Goal: Navigation & Orientation: Go to known website

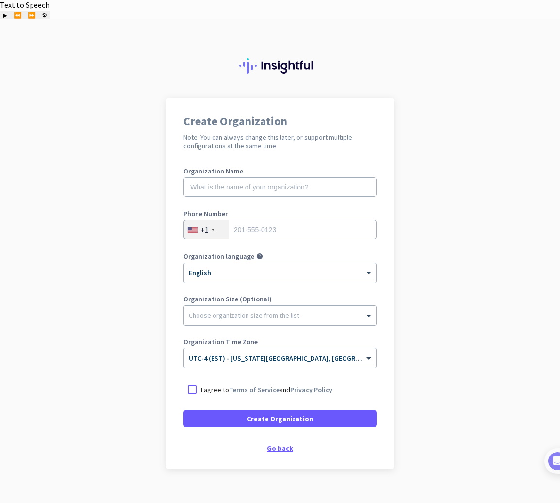
click at [282, 445] on div "Go back" at bounding box center [279, 448] width 193 height 7
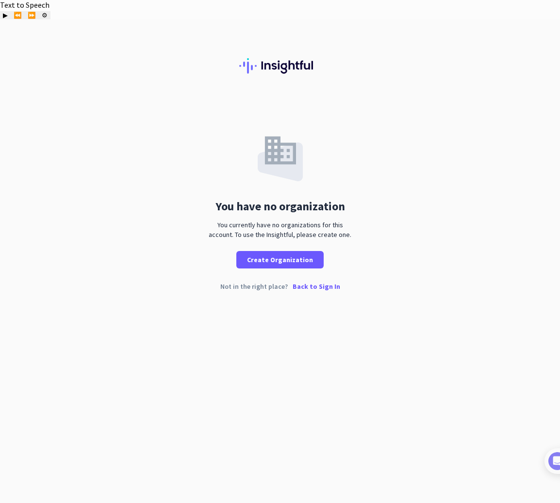
click at [315, 283] on p "Back to Sign In" at bounding box center [316, 286] width 48 height 7
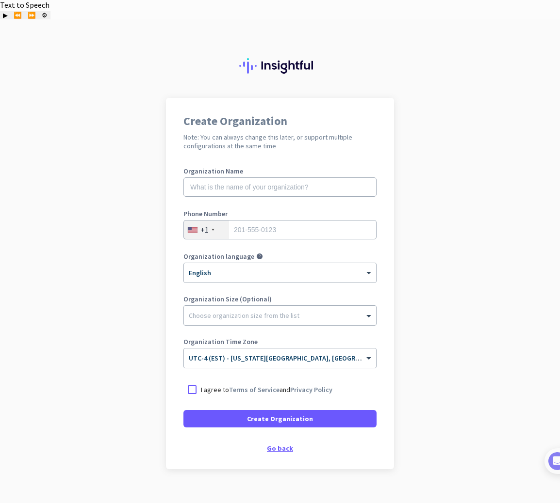
click at [275, 445] on div "Go back" at bounding box center [279, 448] width 193 height 7
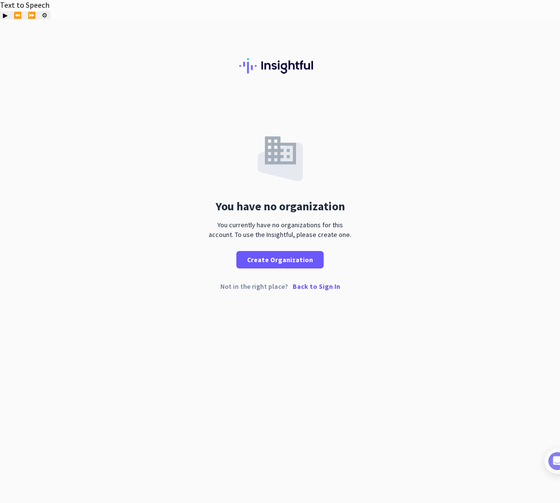
click at [303, 283] on p "Back to Sign In" at bounding box center [316, 286] width 48 height 7
